Goal: Find specific page/section: Find specific page/section

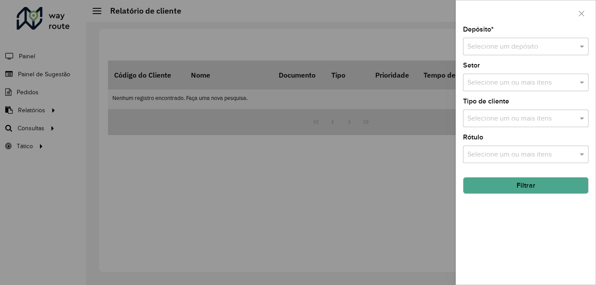
click at [527, 50] on input "text" at bounding box center [516, 47] width 99 height 11
click at [515, 71] on div "CDI Louveira" at bounding box center [525, 72] width 125 height 15
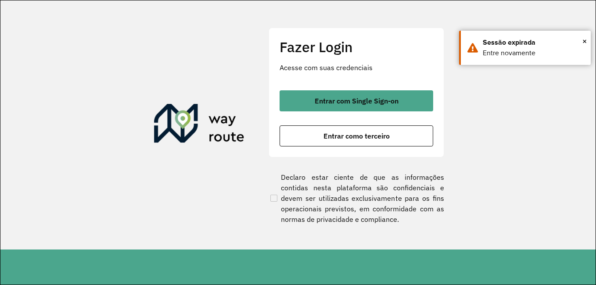
click at [393, 89] on div "Fazer Login Acesse com suas credenciais Entrar com Single Sign-on Entrar como t…" at bounding box center [357, 93] width 176 height 130
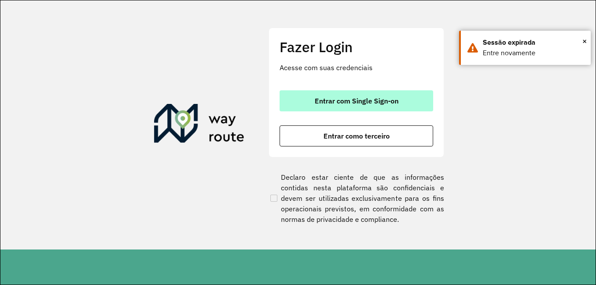
click at [395, 103] on span "Entrar com Single Sign-on" at bounding box center [357, 100] width 84 height 7
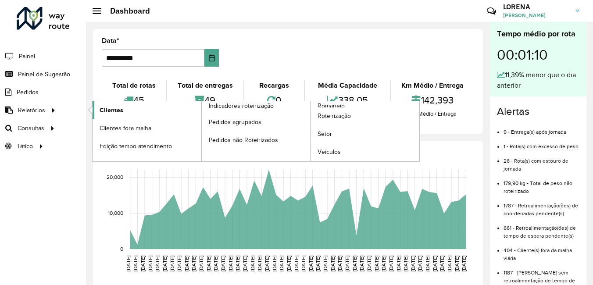
click at [119, 106] on span "Clientes" at bounding box center [112, 110] width 24 height 9
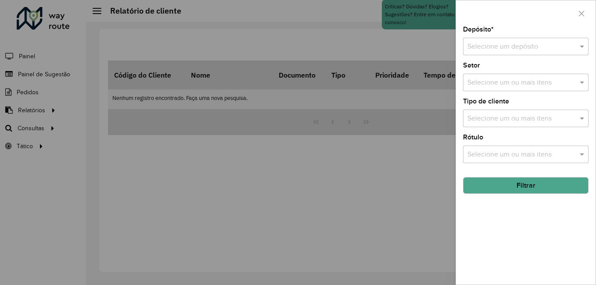
click at [519, 52] on input "text" at bounding box center [516, 47] width 99 height 11
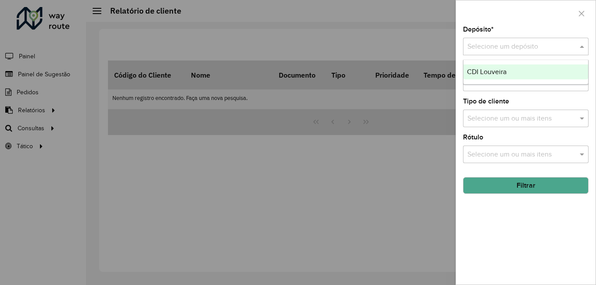
click at [518, 68] on div "CDI Louveira" at bounding box center [525, 72] width 125 height 15
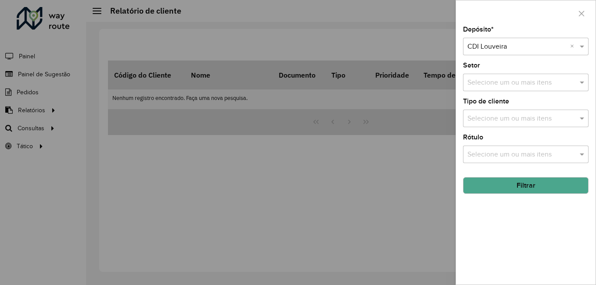
click at [534, 183] on button "Filtrar" at bounding box center [526, 185] width 126 height 17
